Goal: Information Seeking & Learning: Understand process/instructions

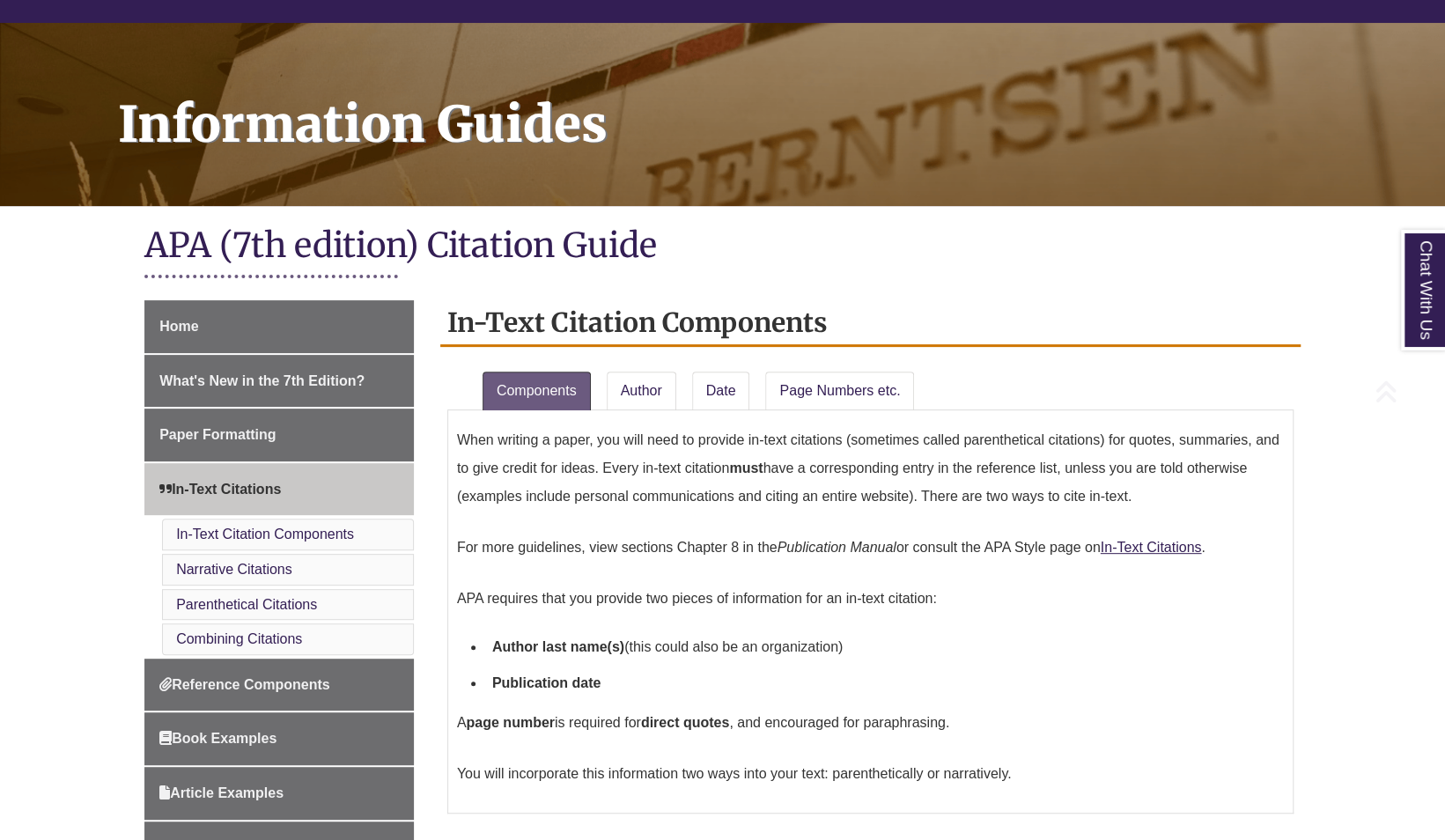
scroll to position [440, 0]
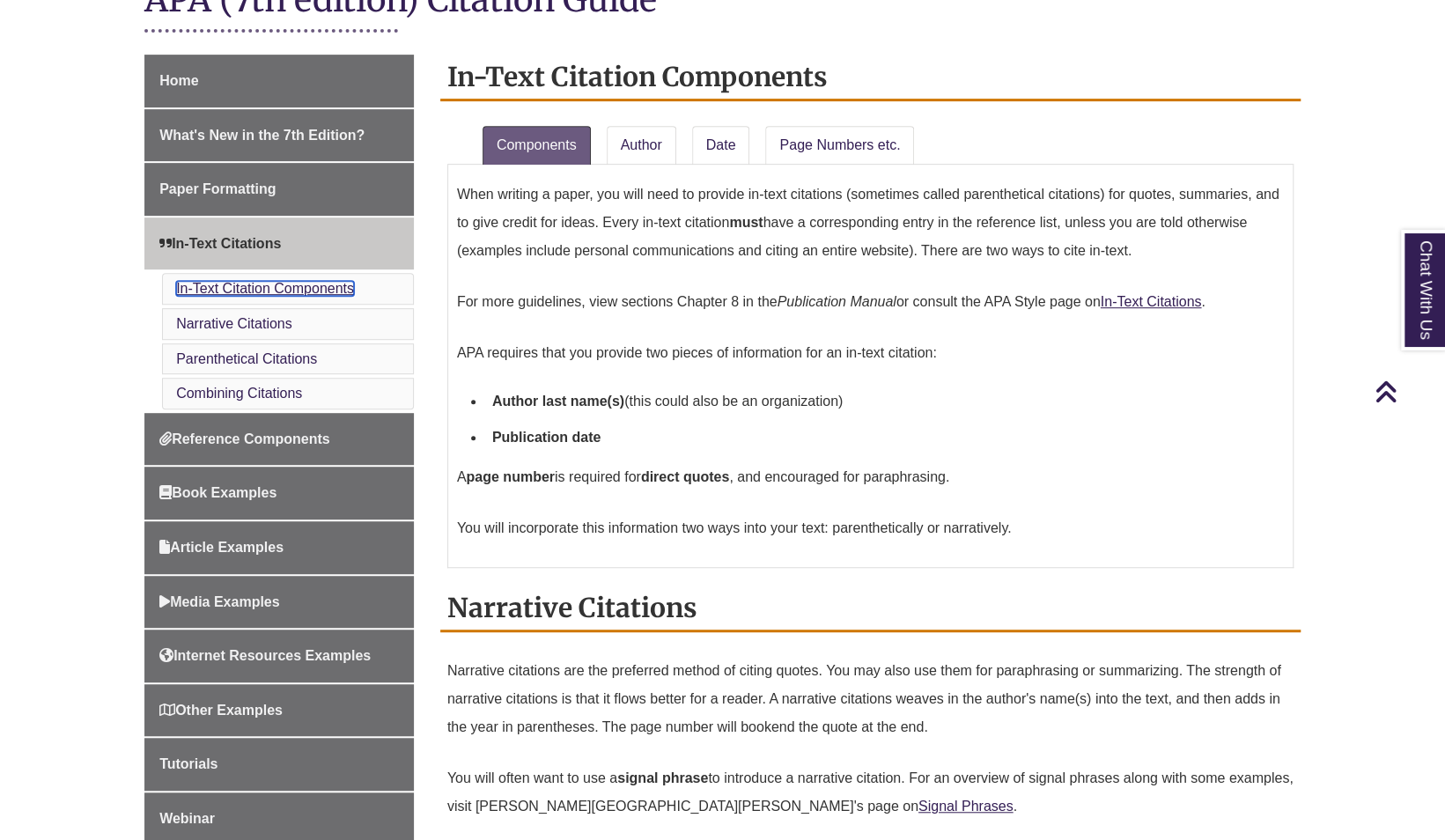
click at [241, 287] on link "In-Text Citation Components" at bounding box center [264, 289] width 178 height 15
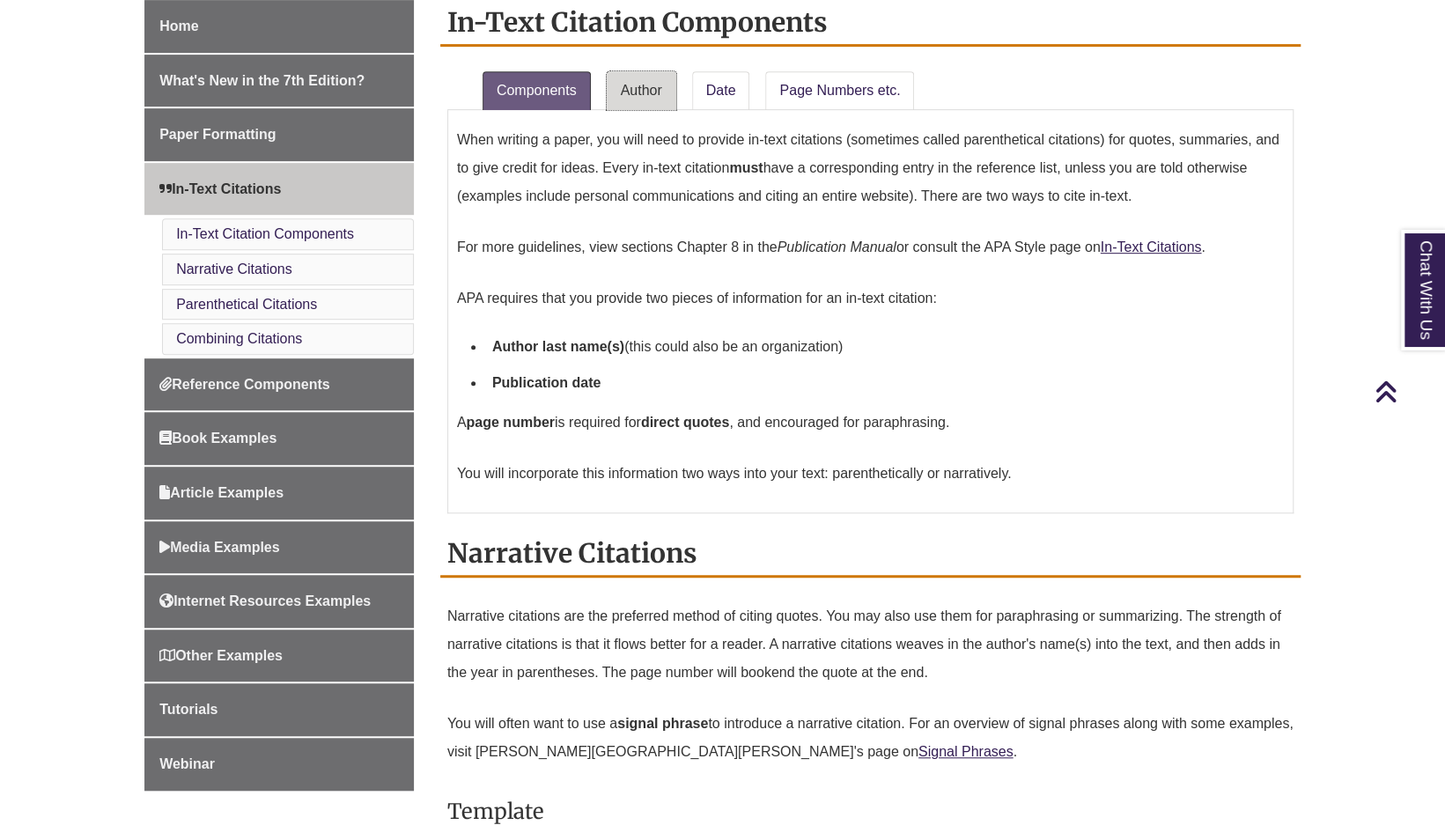
click at [669, 89] on link "Author" at bounding box center [642, 90] width 70 height 39
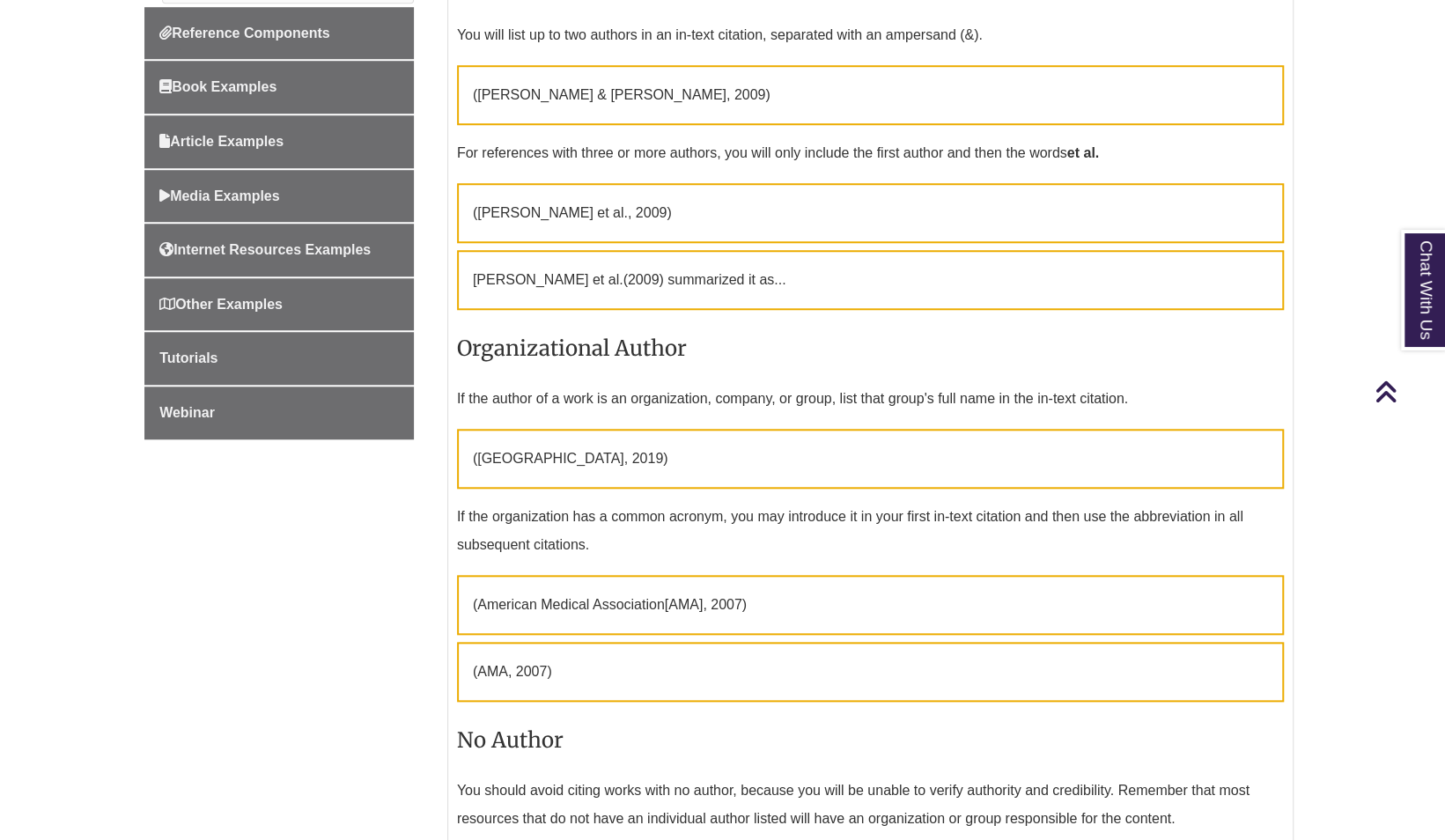
scroll to position [848, 0]
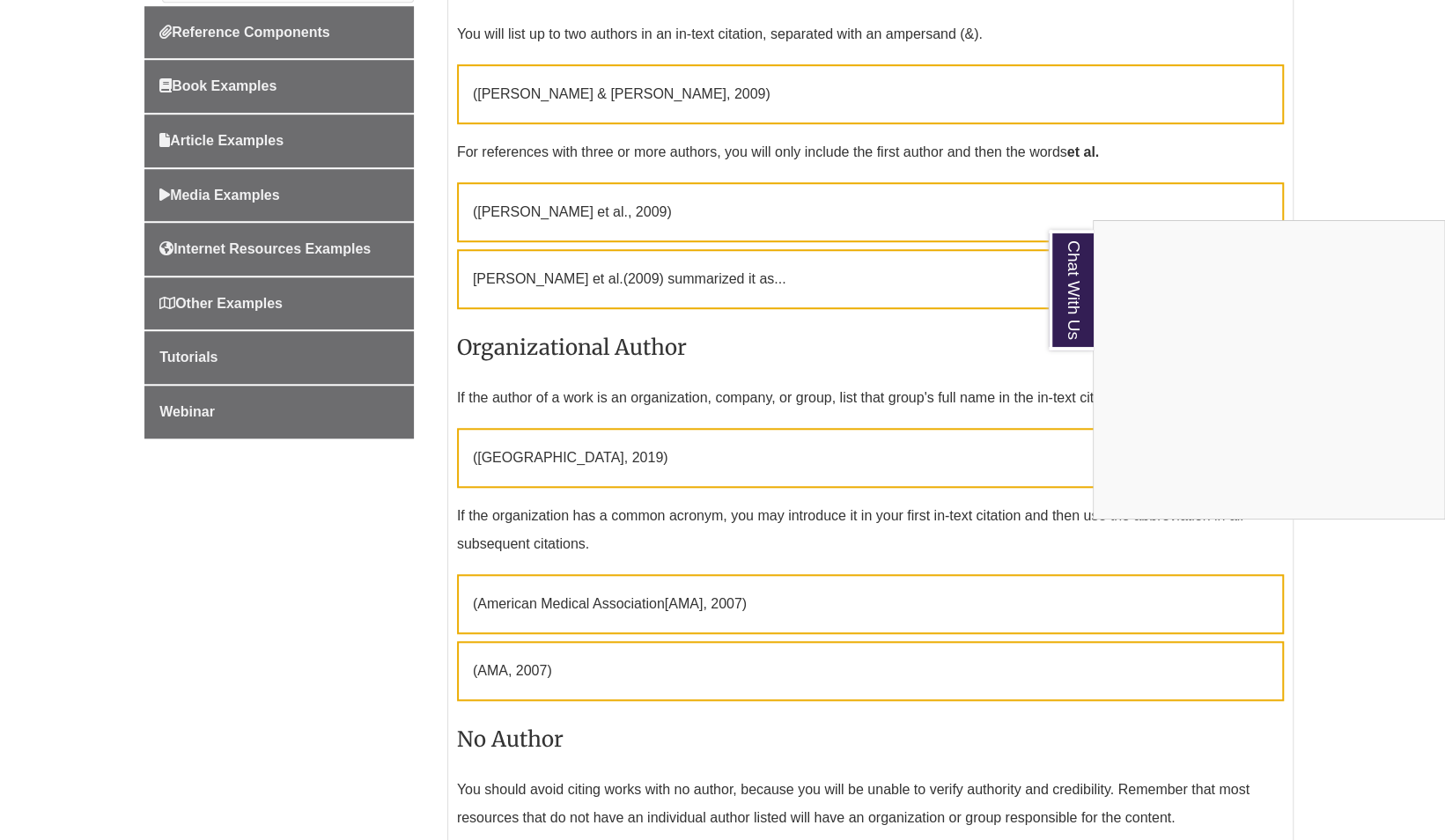
click at [710, 533] on div "Chat With Us" at bounding box center [722, 420] width 1445 height 840
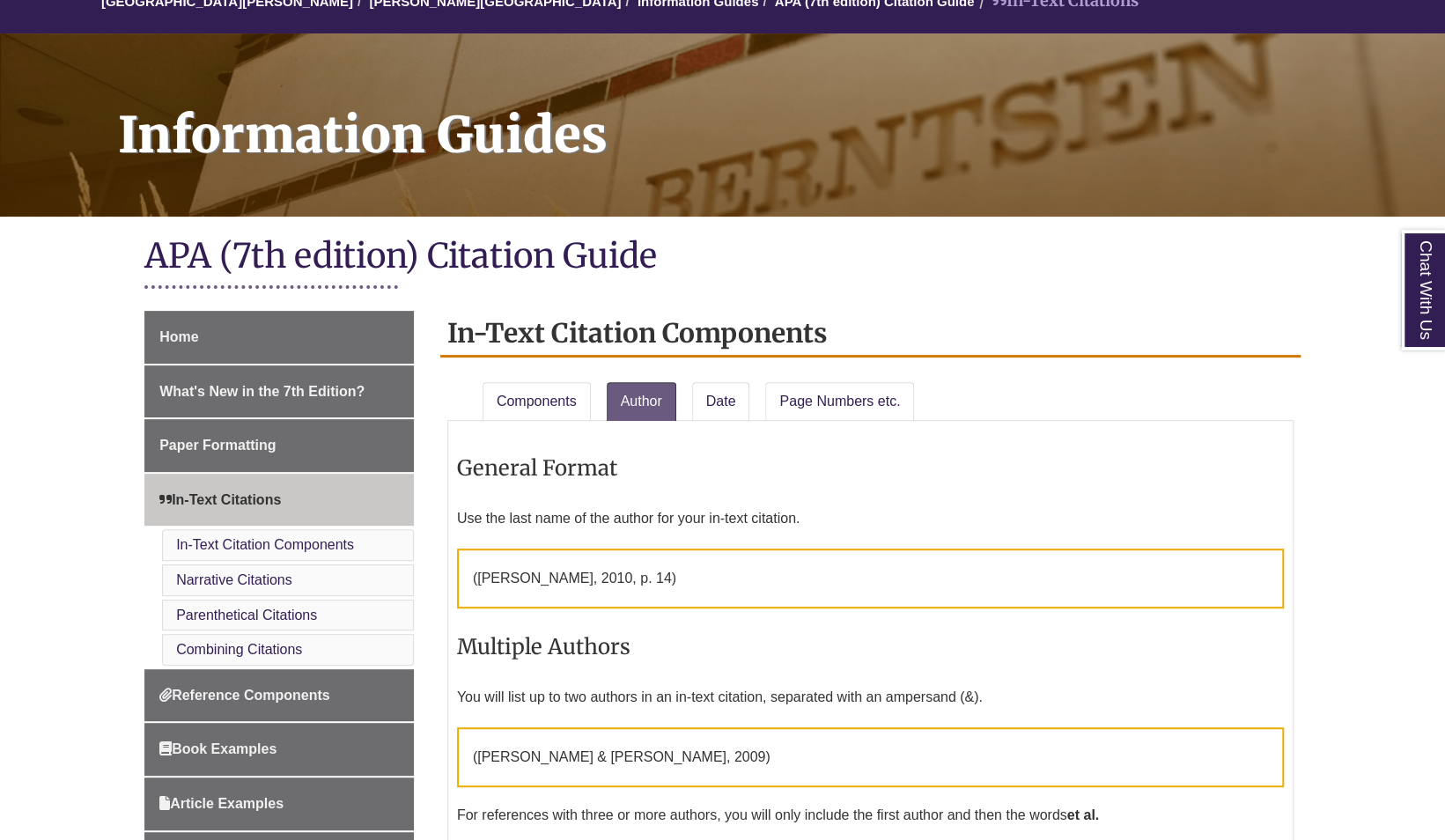
scroll to position [352, 0]
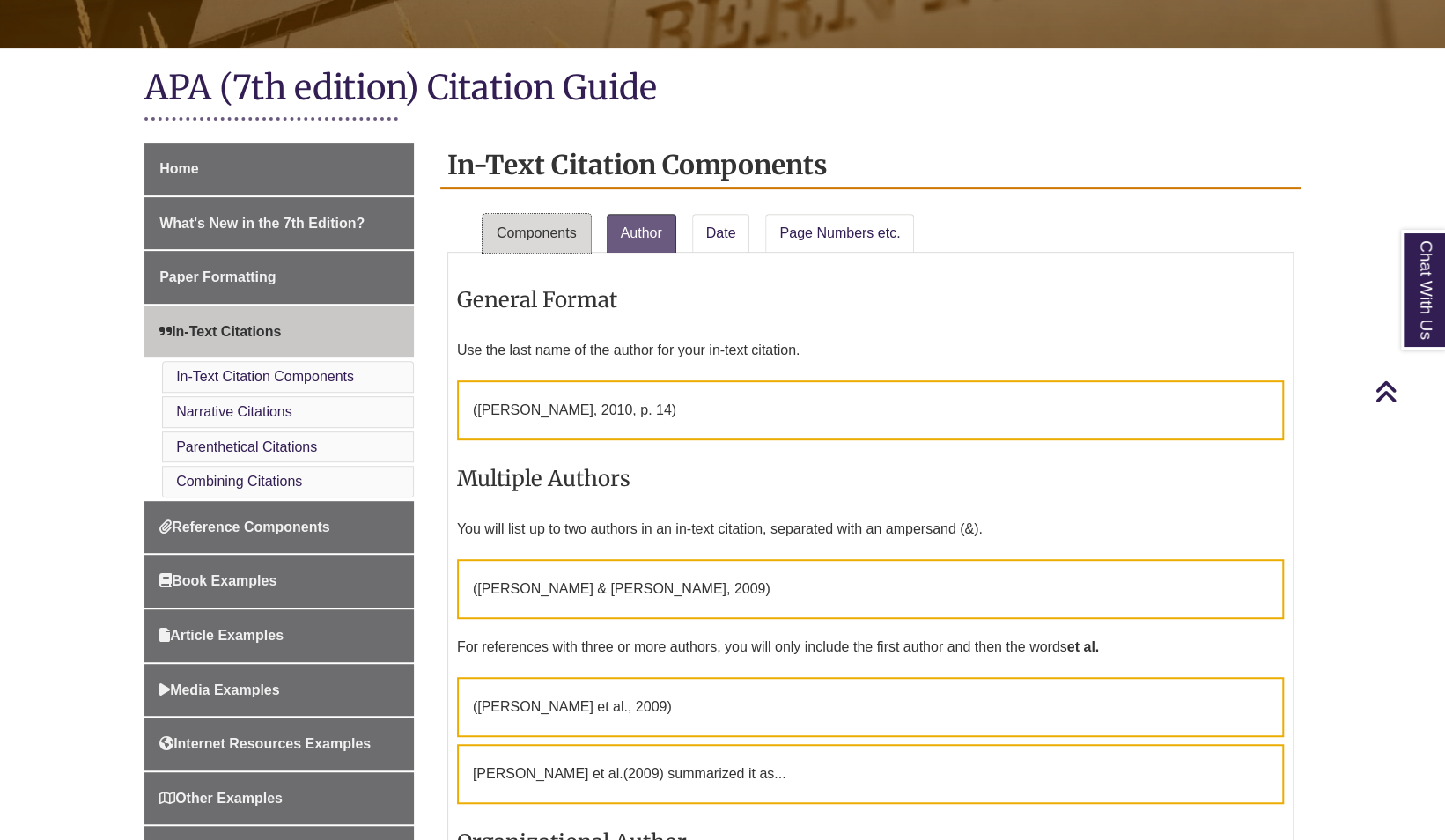
click at [562, 225] on link "Components" at bounding box center [536, 232] width 108 height 39
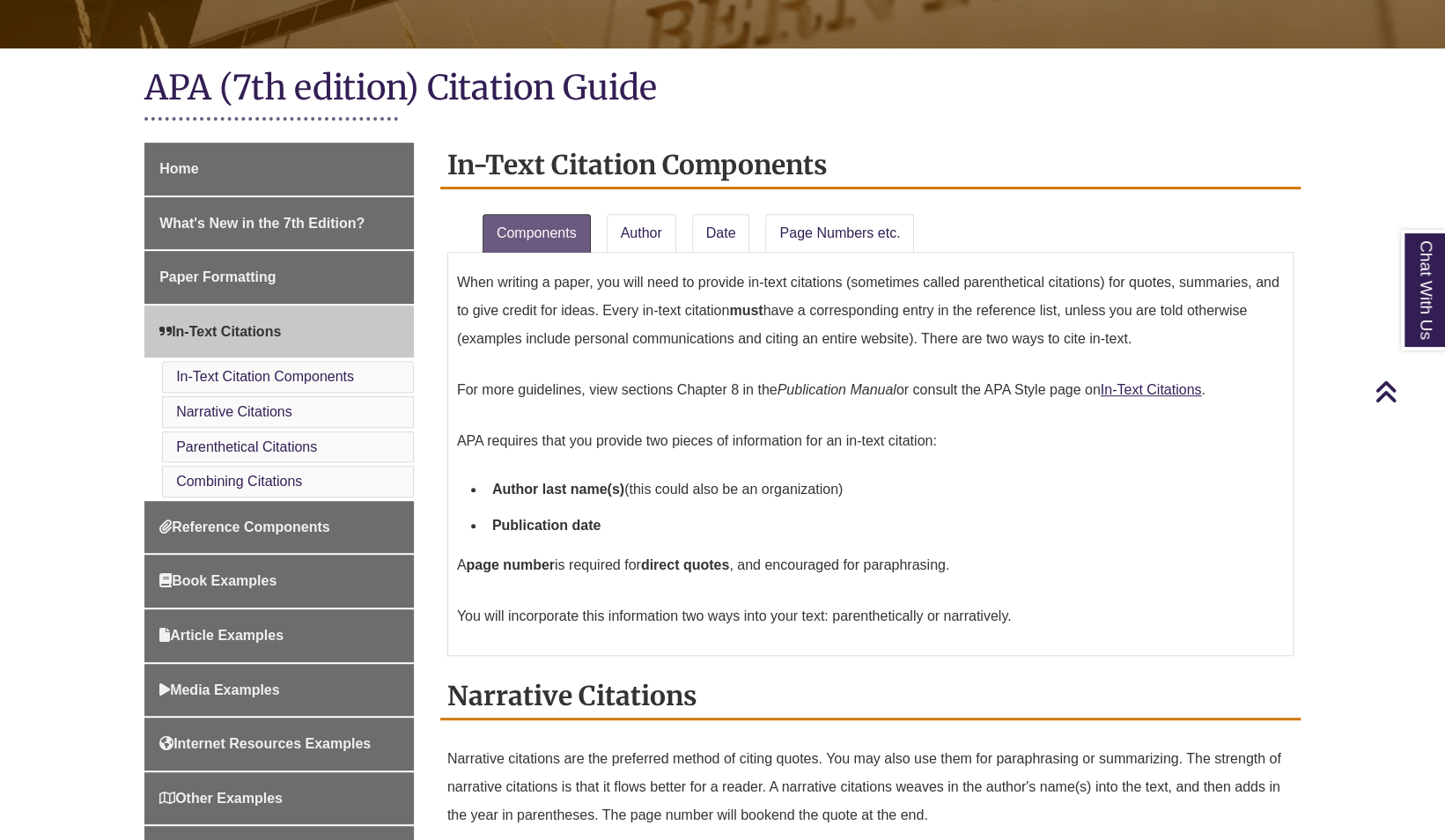
click at [690, 179] on h2 "In-Text Citation Components" at bounding box center [870, 166] width 861 height 47
click at [696, 228] on link "Date" at bounding box center [722, 232] width 58 height 39
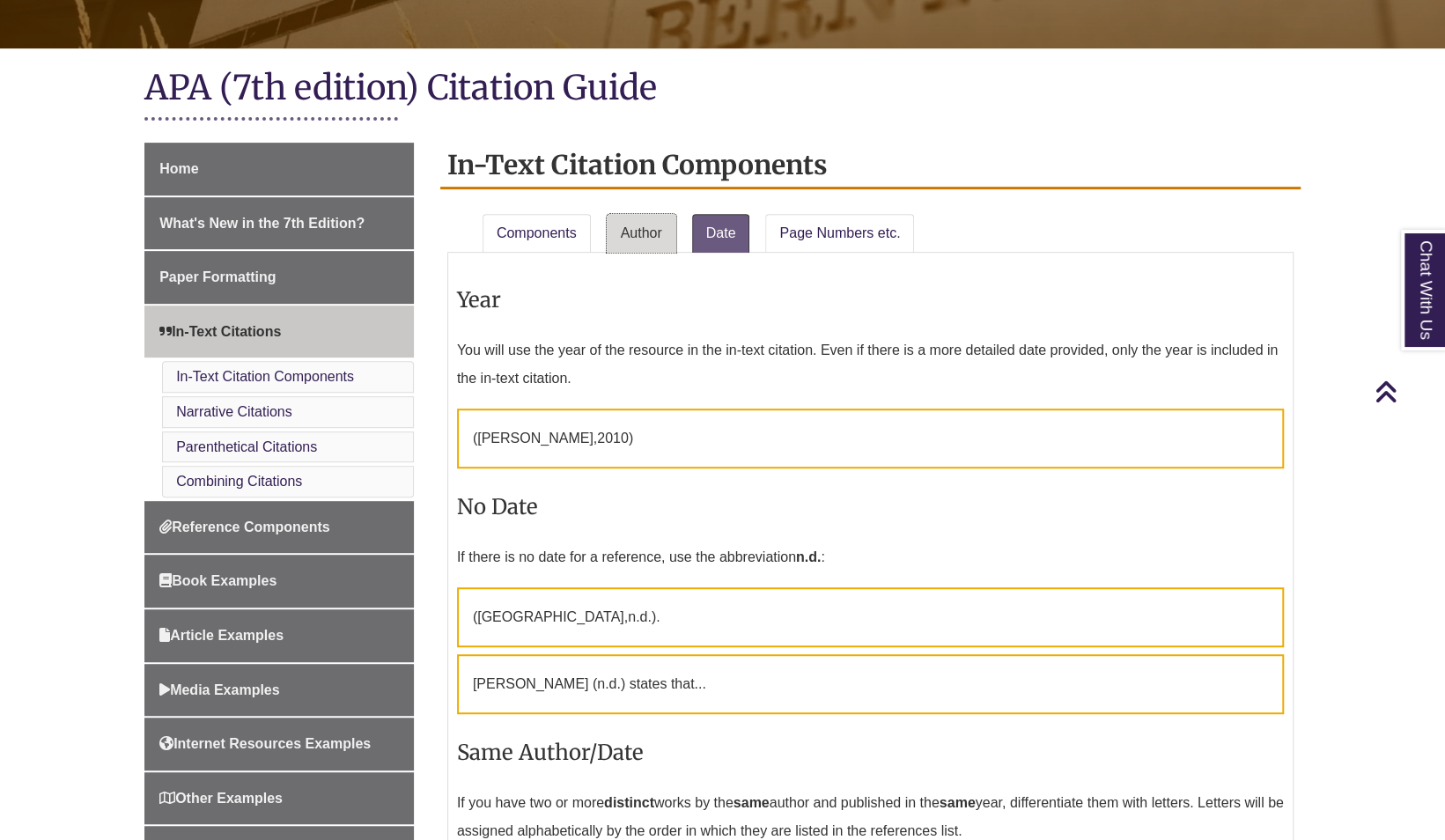
click at [666, 232] on link "Author" at bounding box center [642, 232] width 70 height 39
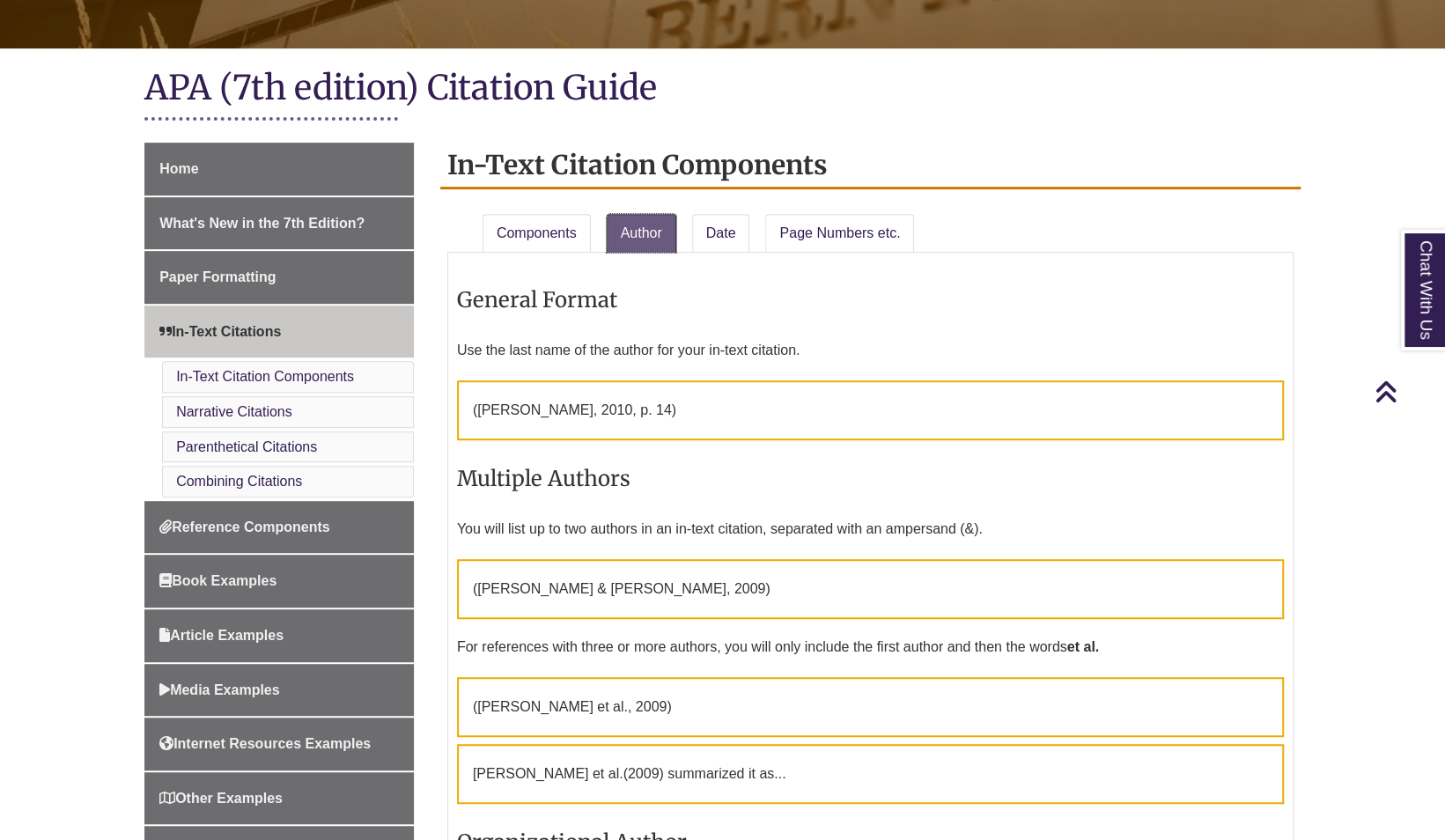
click at [639, 236] on link "Author" at bounding box center [642, 232] width 70 height 39
click at [595, 235] on li "Components" at bounding box center [537, 230] width 124 height 46
click at [542, 233] on link "Components" at bounding box center [536, 232] width 108 height 39
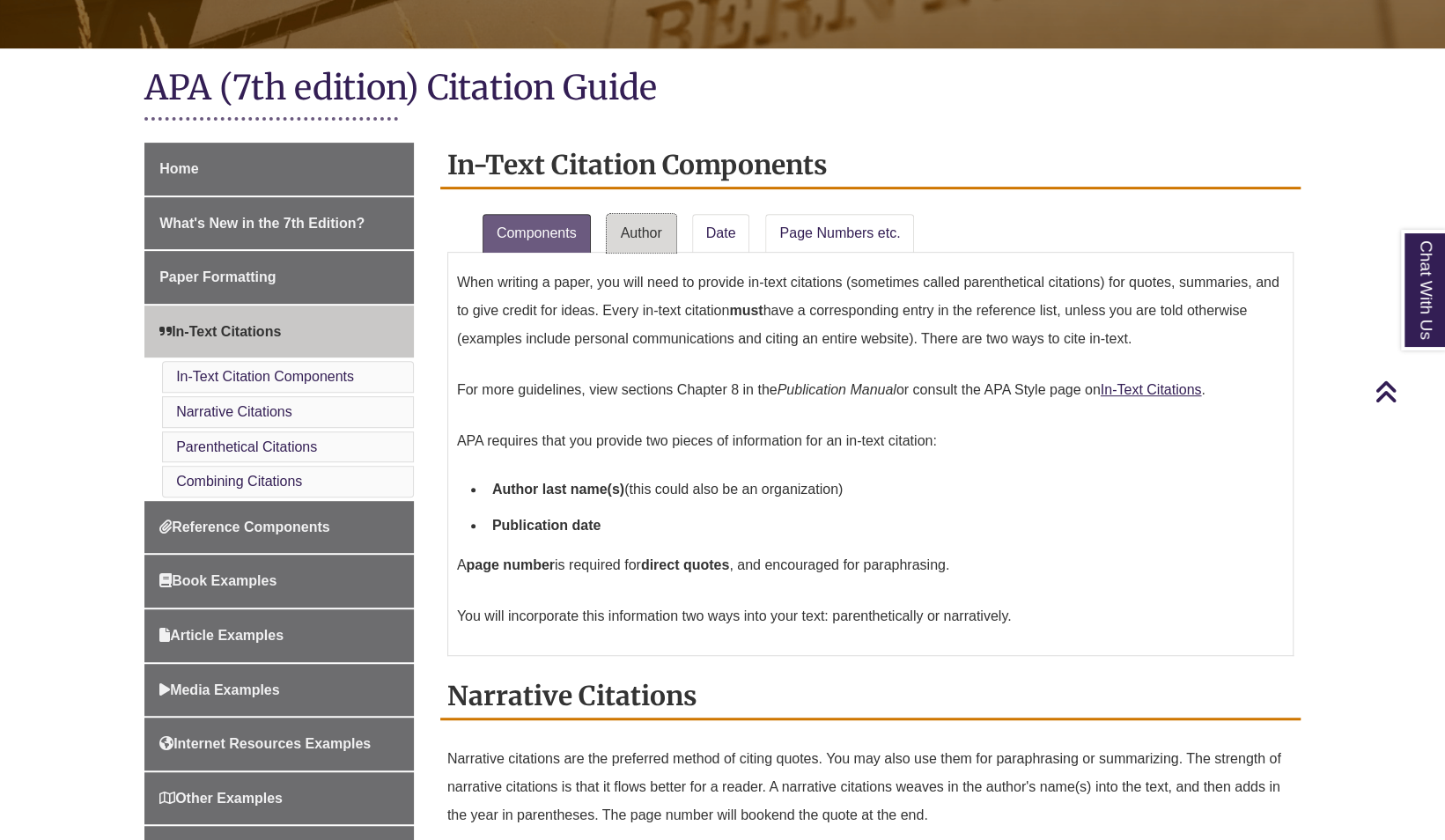
click at [662, 234] on link "Author" at bounding box center [642, 232] width 70 height 39
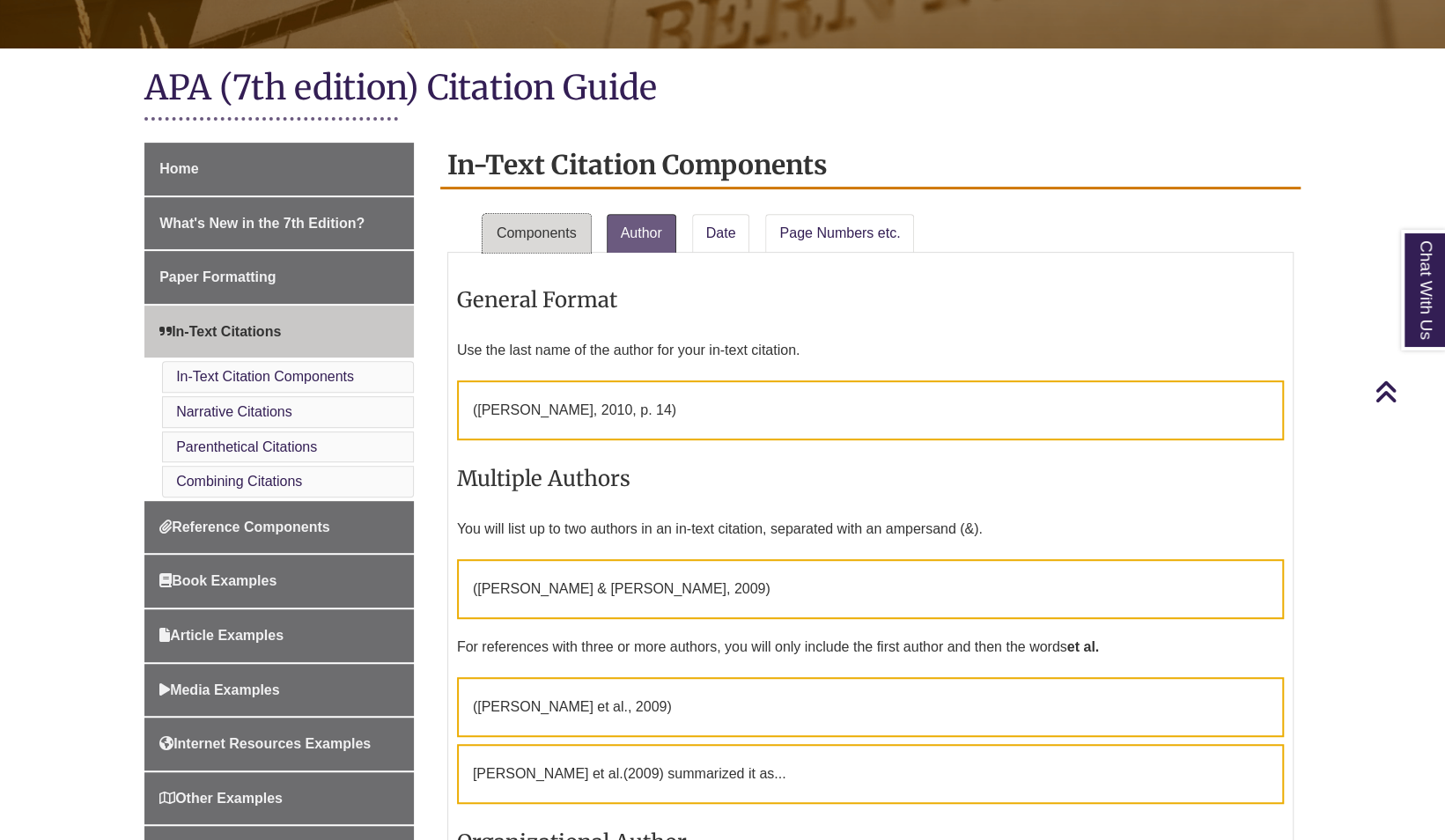
click at [555, 228] on link "Components" at bounding box center [536, 232] width 108 height 39
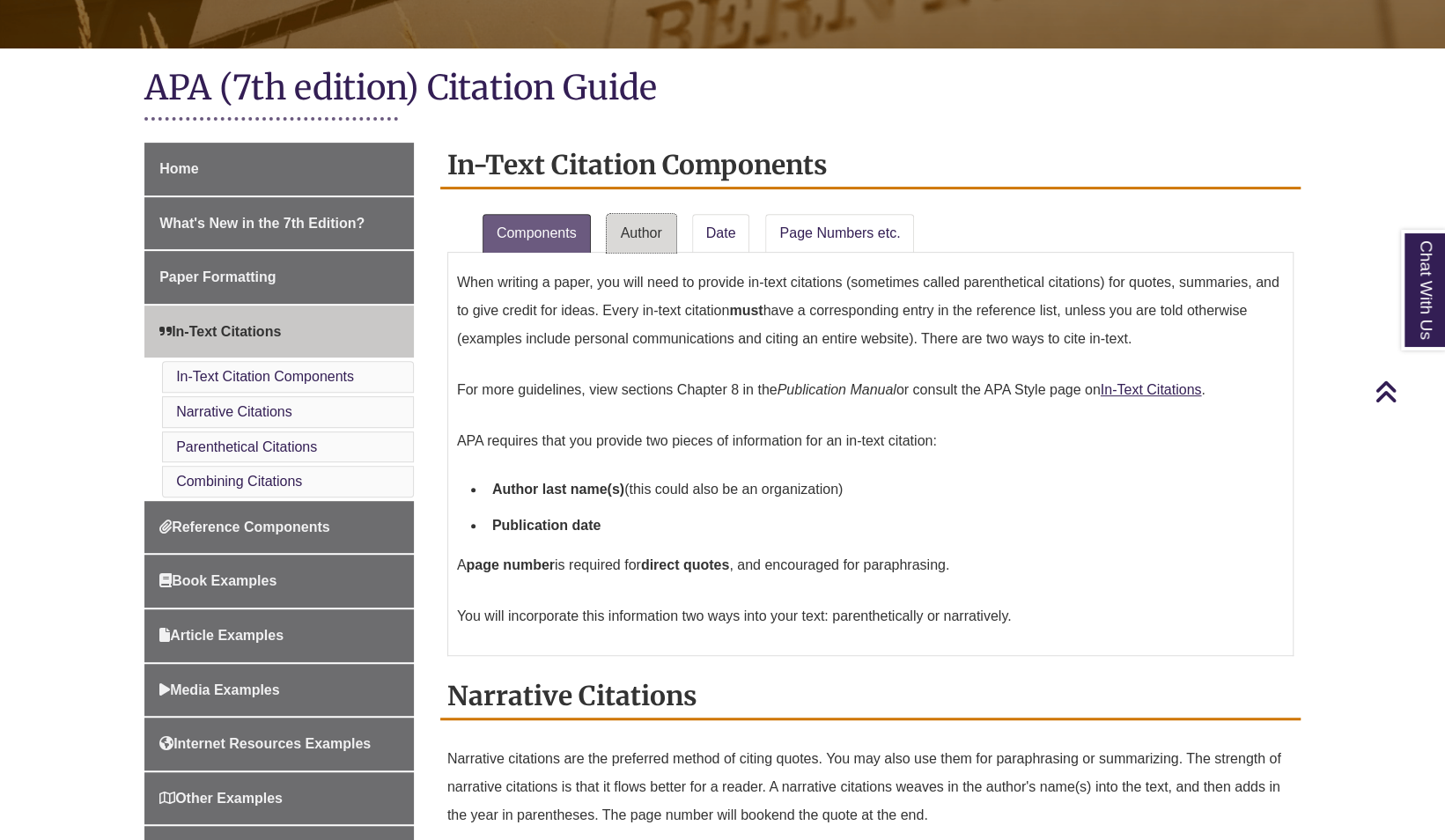
click at [659, 233] on link "Author" at bounding box center [642, 232] width 70 height 39
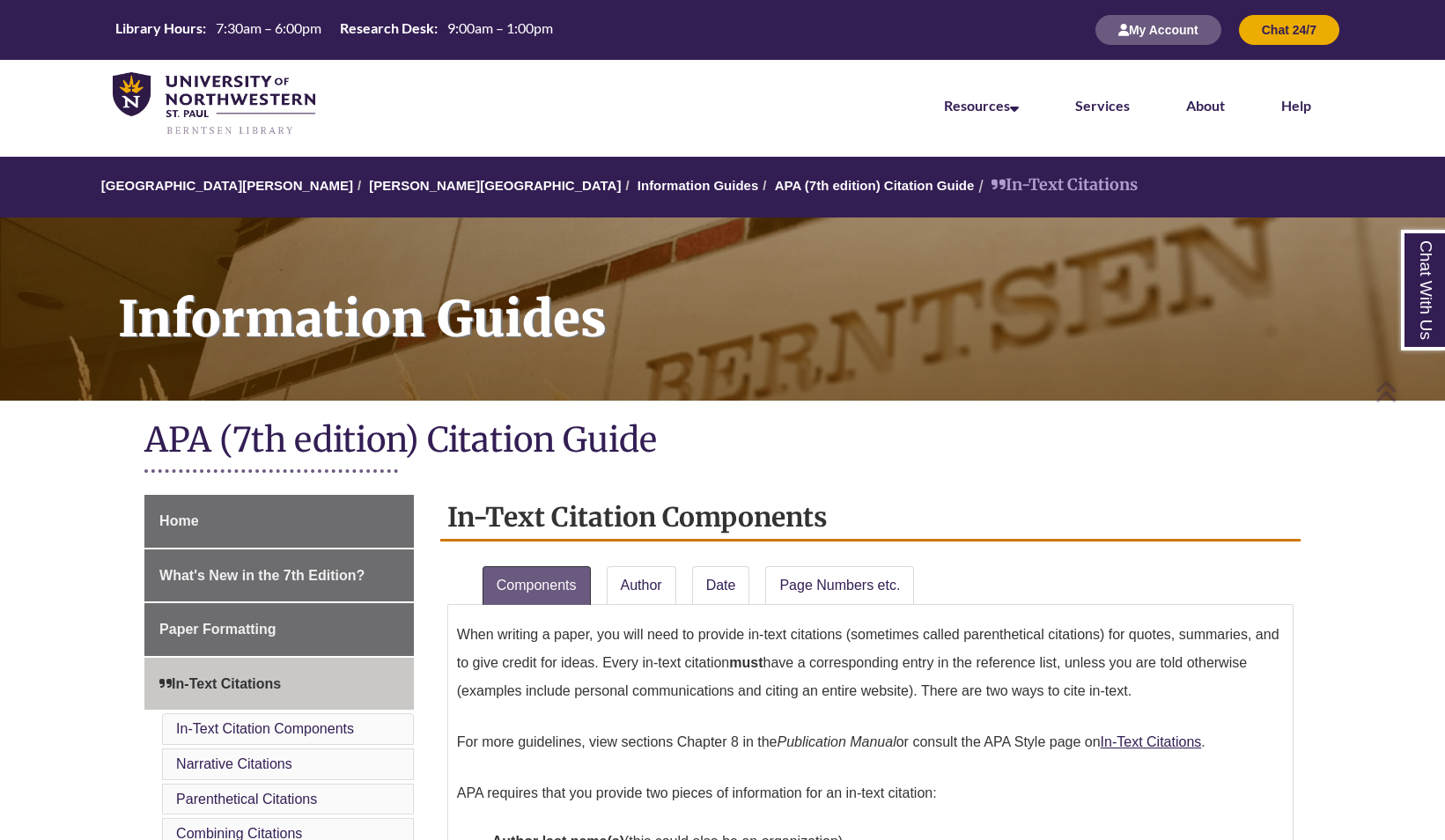
scroll to position [495, 0]
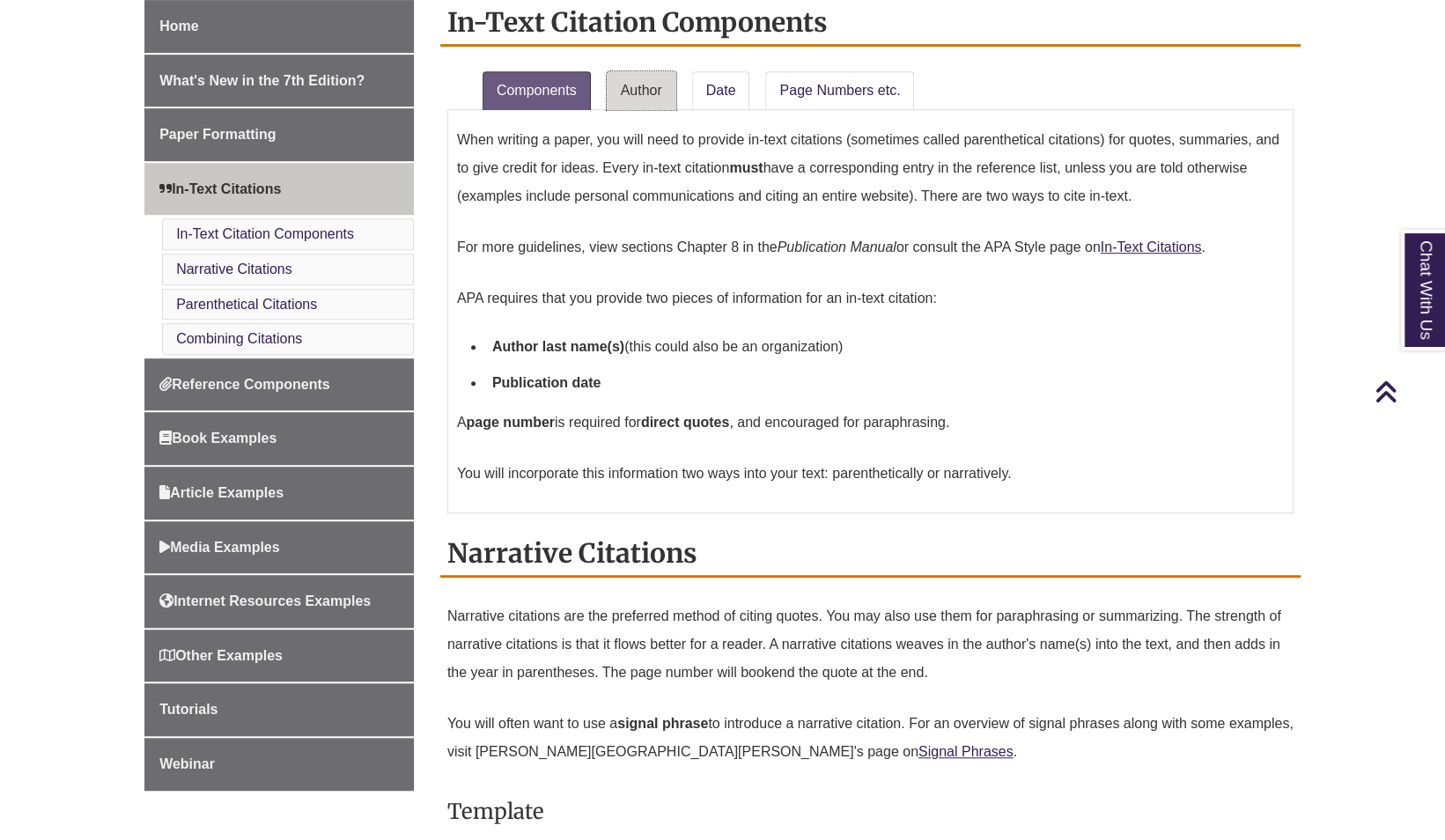
click at [655, 83] on link "Author" at bounding box center [642, 90] width 70 height 39
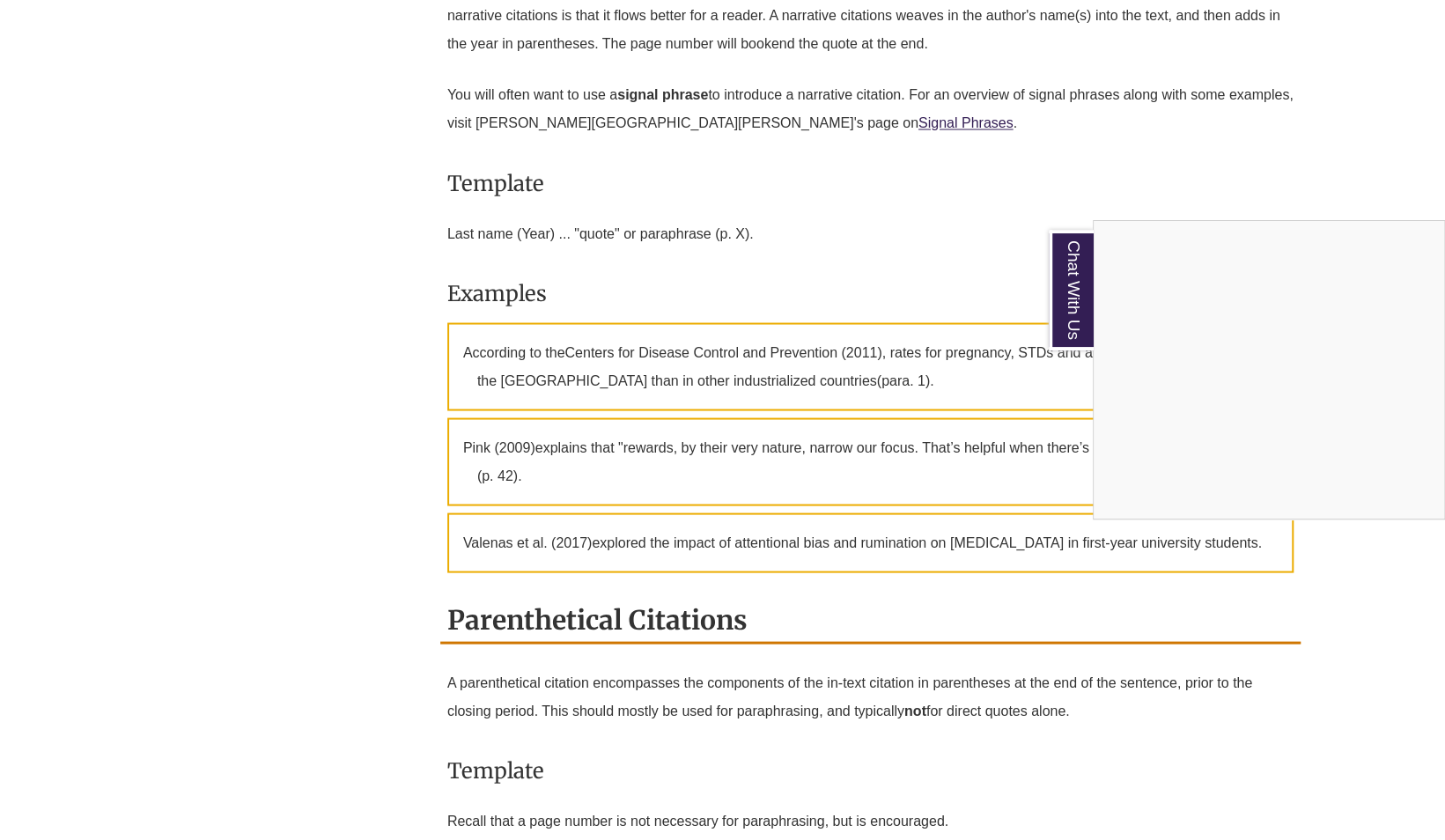
scroll to position [1815, 0]
